Goal: Contribute content: Contribute content

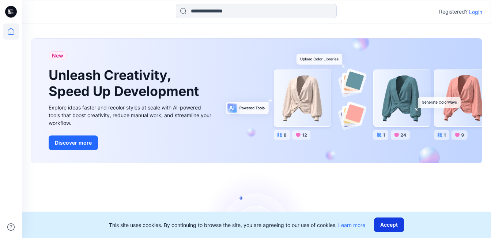
click at [391, 225] on button "Accept" at bounding box center [389, 224] width 30 height 15
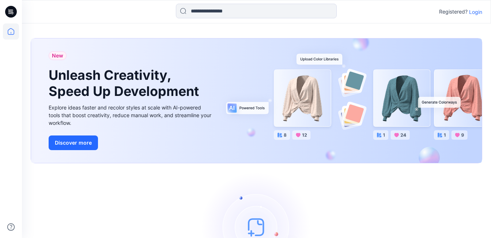
click at [479, 13] on p "Login" at bounding box center [476, 12] width 13 height 8
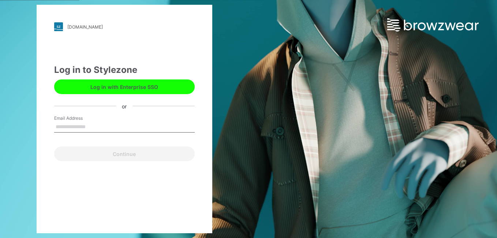
click at [83, 124] on input "Email Address" at bounding box center [124, 127] width 141 height 11
type input "**********"
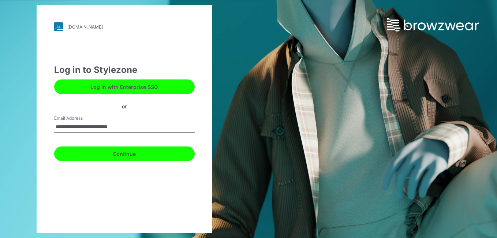
click at [127, 154] on button "Continue" at bounding box center [124, 153] width 141 height 15
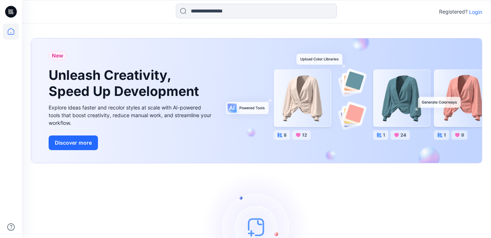
drag, startPoint x: 474, startPoint y: 12, endPoint x: 455, endPoint y: 11, distance: 19.8
click at [474, 13] on p "Login" at bounding box center [476, 12] width 13 height 8
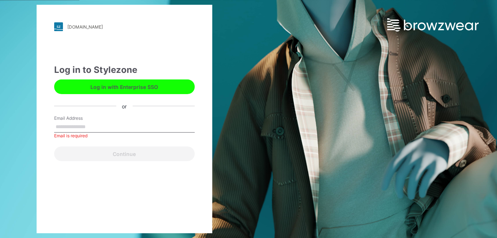
click at [89, 127] on input "Email Address" at bounding box center [124, 127] width 141 height 11
type input "**********"
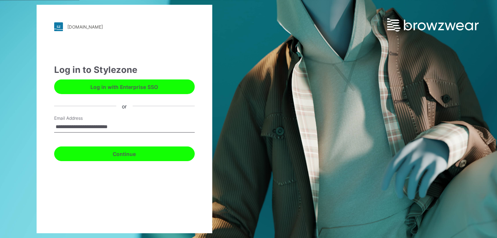
click at [113, 159] on button "Continue" at bounding box center [124, 153] width 141 height 15
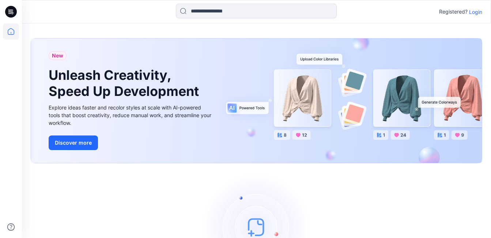
click at [480, 12] on p "Login" at bounding box center [476, 12] width 13 height 8
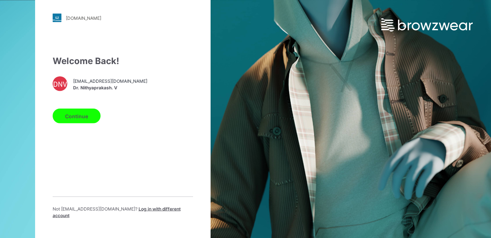
click at [76, 117] on button "Continue" at bounding box center [77, 116] width 48 height 15
click at [75, 118] on button "Continue" at bounding box center [77, 116] width 48 height 15
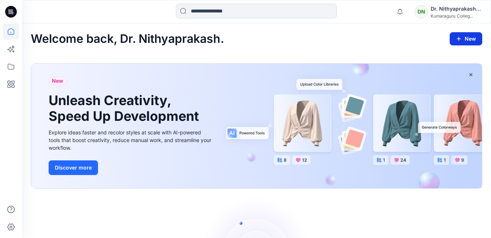
click at [469, 35] on button "New" at bounding box center [466, 38] width 33 height 13
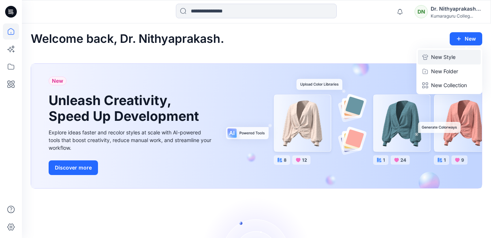
click at [451, 57] on p "New Style" at bounding box center [443, 57] width 25 height 9
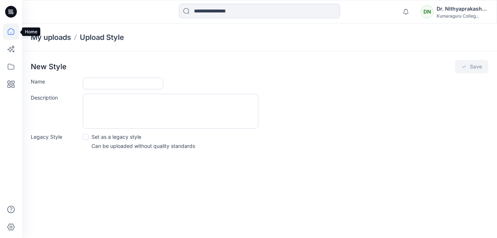
click at [10, 33] on icon at bounding box center [11, 31] width 16 height 16
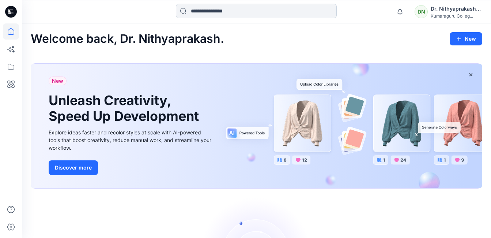
click at [207, 14] on input at bounding box center [256, 11] width 161 height 15
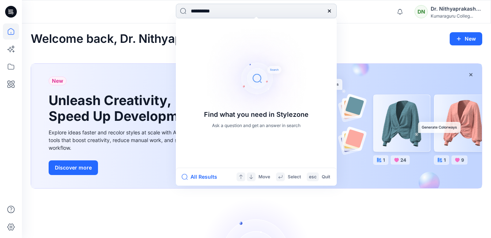
type input "**********"
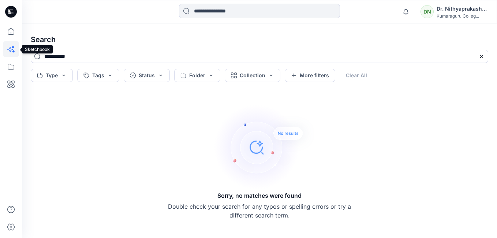
click at [15, 51] on icon at bounding box center [11, 49] width 16 height 16
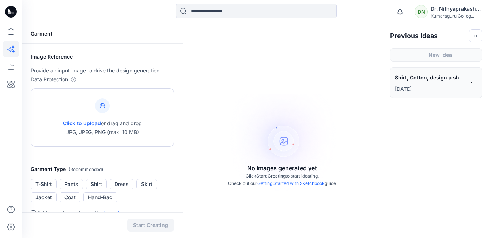
click at [87, 121] on span "Click to upload" at bounding box center [82, 123] width 38 height 6
click at [91, 123] on span "Click to upload" at bounding box center [82, 123] width 38 height 6
type input "**********"
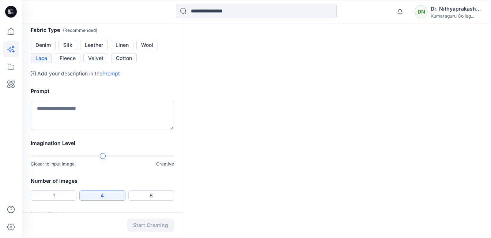
scroll to position [220, 0]
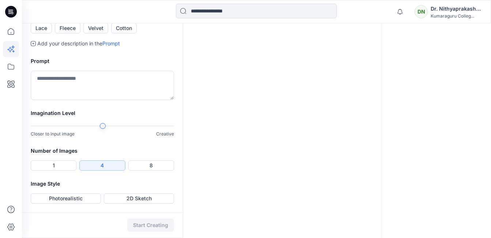
scroll to position [315, 0]
click at [83, 82] on textarea at bounding box center [102, 85] width 143 height 29
click at [100, 100] on textarea "**********" at bounding box center [102, 85] width 143 height 29
click at [166, 100] on textarea "**********" at bounding box center [102, 85] width 143 height 29
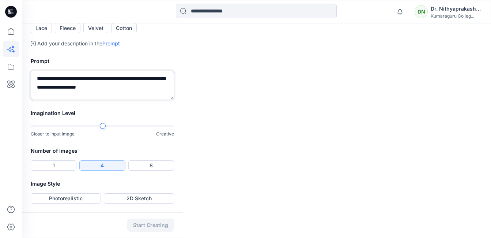
scroll to position [315, 0]
type textarea "**********"
drag, startPoint x: 135, startPoint y: 122, endPoint x: 138, endPoint y: 128, distance: 6.2
click at [136, 125] on div "Imagination Level Closer to input image Creative" at bounding box center [102, 128] width 161 height 38
click at [146, 126] on div at bounding box center [102, 125] width 143 height 5
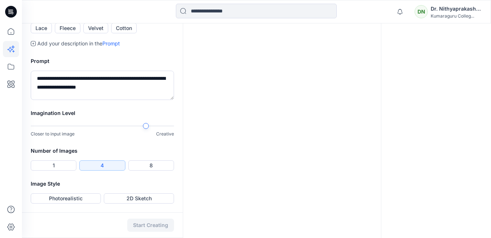
click at [158, 226] on div "Start Creating" at bounding box center [102, 225] width 161 height 26
drag, startPoint x: 106, startPoint y: 230, endPoint x: 106, endPoint y: 224, distance: 5.9
click at [106, 229] on div "Start Creating" at bounding box center [102, 225] width 161 height 26
click at [106, 224] on div "Start Creating" at bounding box center [102, 225] width 161 height 26
drag, startPoint x: 106, startPoint y: 224, endPoint x: 108, endPoint y: 220, distance: 4.1
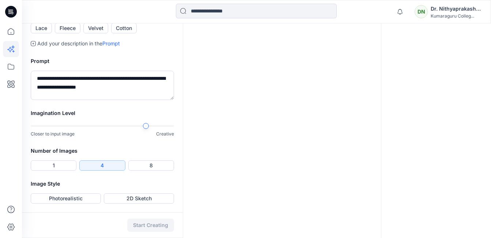
click at [108, 220] on div "Start Creating" at bounding box center [102, 225] width 161 height 26
drag, startPoint x: 108, startPoint y: 220, endPoint x: 97, endPoint y: 164, distance: 57.8
click at [97, 164] on button "4" at bounding box center [102, 165] width 46 height 10
click at [146, 225] on div "Start Creating" at bounding box center [102, 225] width 161 height 26
click at [135, 195] on button "2D Sketch" at bounding box center [139, 198] width 70 height 10
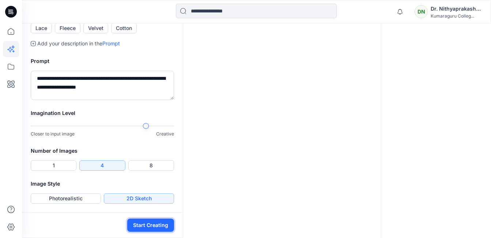
click at [144, 224] on button "Start Creating" at bounding box center [150, 224] width 47 height 13
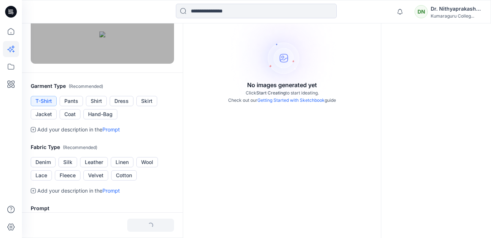
scroll to position [22, 0]
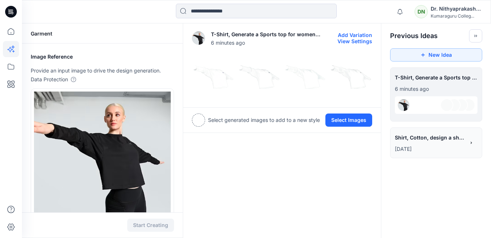
click at [342, 29] on div "T-Shirt, Generate a Sports top for women badminton players with ease for all ty…" at bounding box center [282, 37] width 180 height 23
click at [348, 32] on button "Add Variation" at bounding box center [355, 35] width 34 height 6
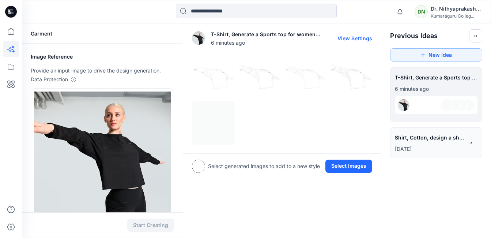
click at [360, 77] on img at bounding box center [351, 77] width 42 height 42
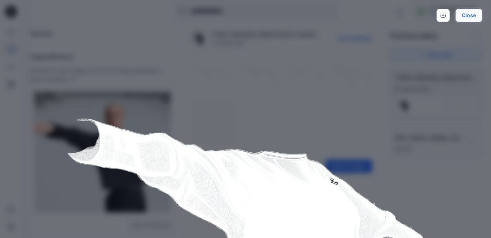
click at [474, 19] on button "Close" at bounding box center [469, 15] width 27 height 13
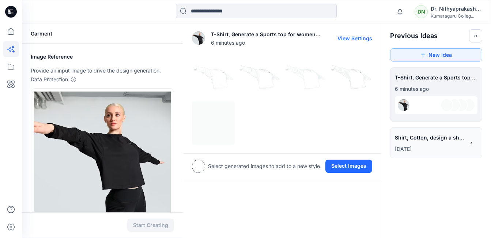
click at [220, 81] on img at bounding box center [213, 77] width 42 height 42
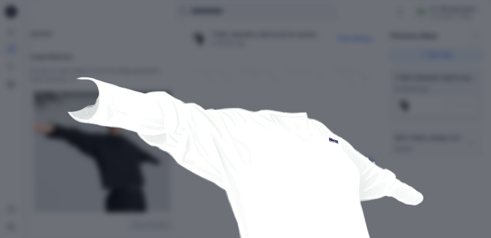
scroll to position [27, 0]
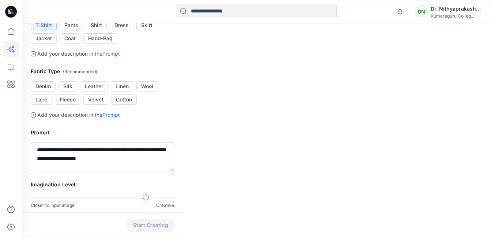
scroll to position [256, 0]
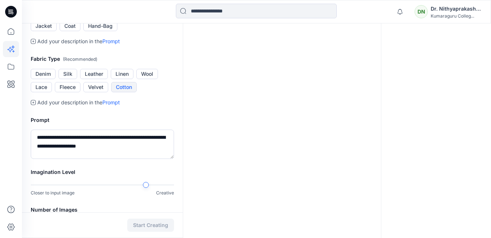
click at [121, 86] on button "Cotton" at bounding box center [124, 87] width 26 height 10
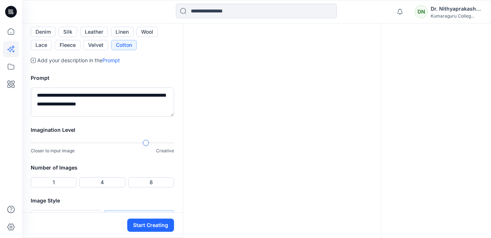
scroll to position [315, 0]
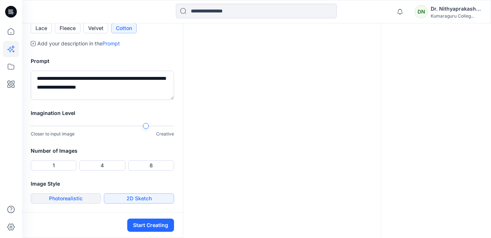
click at [69, 197] on button "Photorealistic" at bounding box center [66, 198] width 70 height 10
click at [148, 222] on button "Start Creating" at bounding box center [150, 224] width 47 height 13
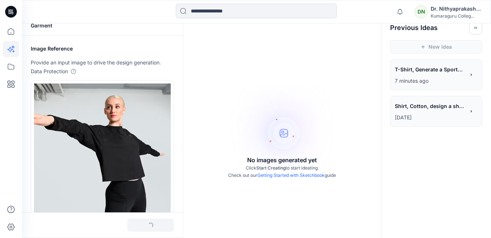
scroll to position [0, 0]
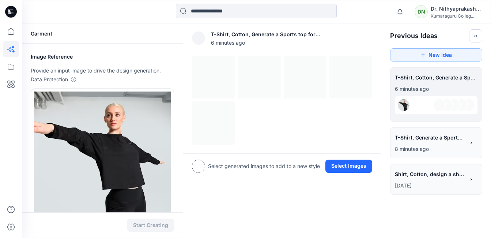
click at [474, 140] on icon at bounding box center [471, 142] width 5 height 5
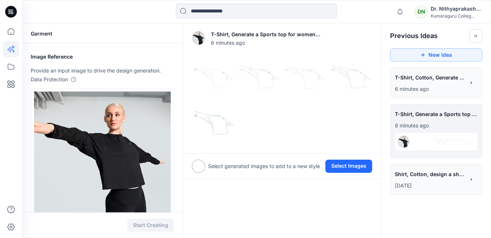
click at [476, 176] on div "**********" at bounding box center [436, 179] width 83 height 21
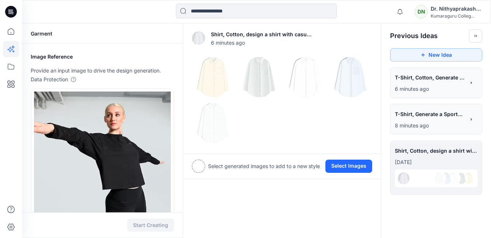
drag, startPoint x: 304, startPoint y: 192, endPoint x: 299, endPoint y: 177, distance: 15.6
click at [443, 93] on div "**********" at bounding box center [436, 82] width 92 height 31
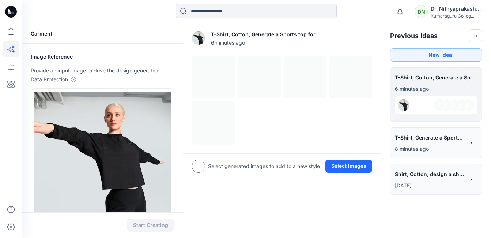
drag, startPoint x: 295, startPoint y: 219, endPoint x: 297, endPoint y: 215, distance: 4.8
click at [288, 44] on span "6 minutes ago" at bounding box center [271, 43] width 121 height 8
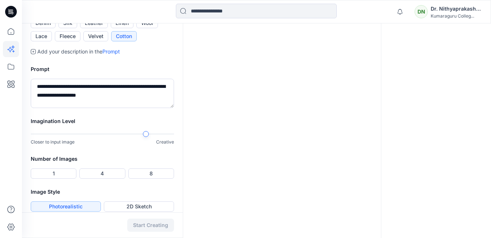
scroll to position [315, 0]
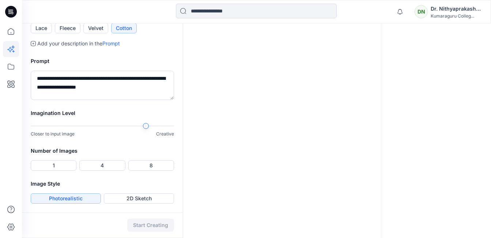
click at [78, 195] on button "Photorealistic" at bounding box center [66, 198] width 70 height 10
click at [143, 224] on div "Start Creating" at bounding box center [102, 225] width 161 height 26
click at [112, 166] on button "4" at bounding box center [102, 165] width 46 height 10
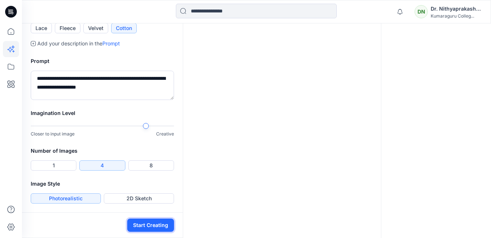
click at [159, 226] on button "Start Creating" at bounding box center [150, 224] width 47 height 13
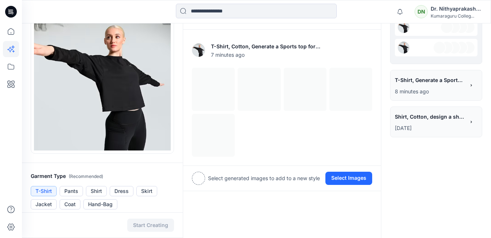
scroll to position [0, 0]
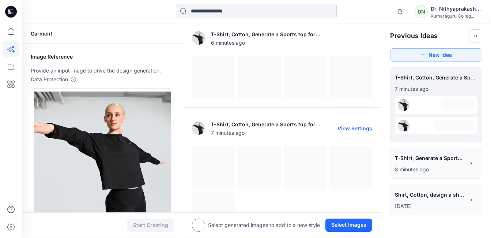
click at [273, 165] on div at bounding box center [282, 190] width 180 height 89
click at [206, 69] on div at bounding box center [282, 77] width 180 height 43
click at [266, 78] on div at bounding box center [282, 77] width 180 height 43
click at [266, 79] on div at bounding box center [282, 77] width 180 height 43
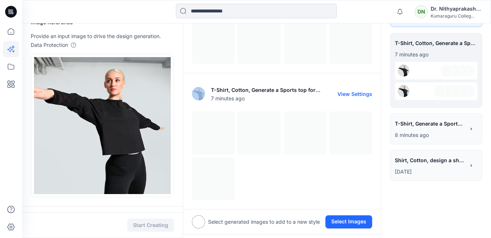
scroll to position [183, 0]
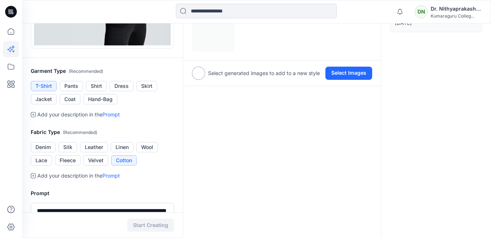
click at [199, 73] on div at bounding box center [198, 73] width 13 height 13
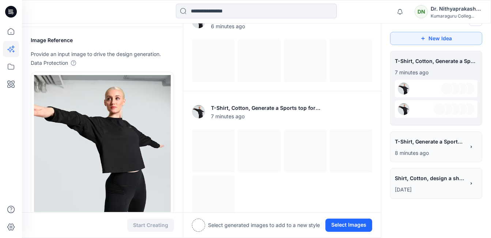
scroll to position [0, 0]
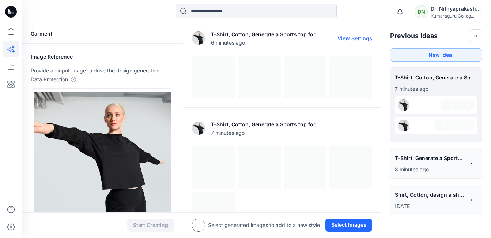
click at [362, 40] on button "View Settings" at bounding box center [355, 38] width 35 height 6
click at [361, 37] on button "View Settings" at bounding box center [355, 38] width 35 height 6
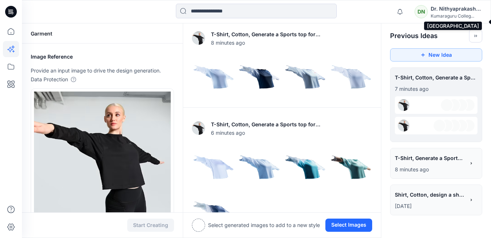
click at [464, 14] on div "Kumaraguru Colleg..." at bounding box center [456, 15] width 51 height 5
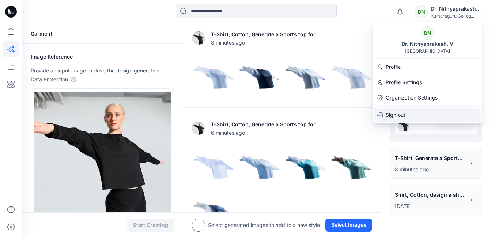
click at [398, 115] on p "Sign out" at bounding box center [396, 115] width 20 height 9
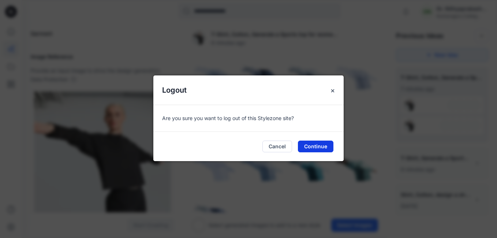
click at [312, 145] on button "Continue" at bounding box center [315, 147] width 35 height 12
